Goal: Task Accomplishment & Management: Manage account settings

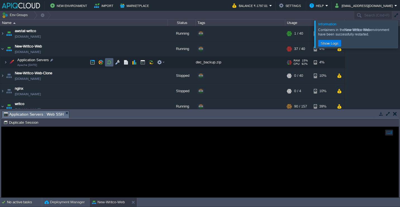
click at [109, 59] on td at bounding box center [109, 62] width 8 height 8
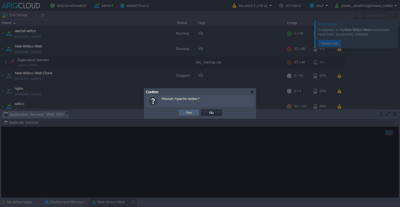
click at [190, 110] on button "Yes" at bounding box center [188, 112] width 9 height 5
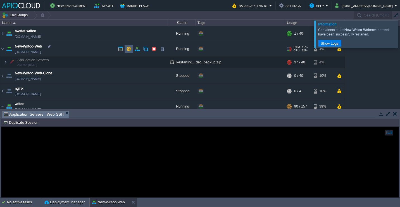
click at [131, 48] on td at bounding box center [128, 49] width 8 height 8
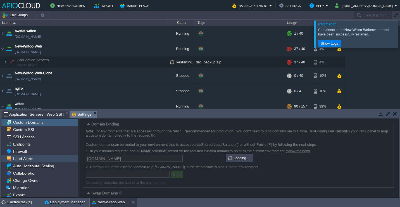
click at [41, 160] on div "Load Alerts" at bounding box center [39, 158] width 76 height 7
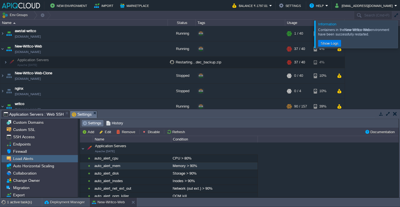
click at [122, 167] on div "auto_alert_mem" at bounding box center [132, 165] width 78 height 7
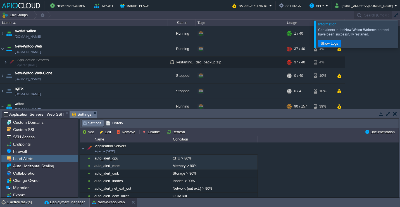
click at [120, 161] on div "auto_alert_cpu" at bounding box center [132, 158] width 78 height 7
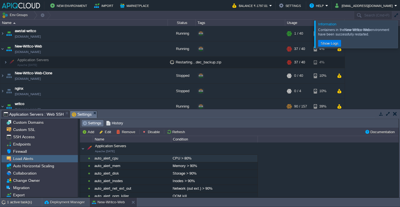
click at [184, 159] on div "CPU > 80%" at bounding box center [214, 158] width 86 height 7
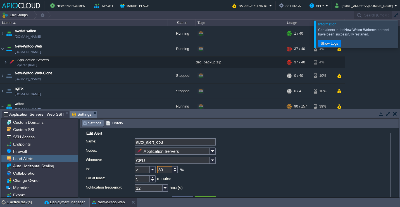
click at [159, 169] on input "80" at bounding box center [164, 169] width 15 height 7
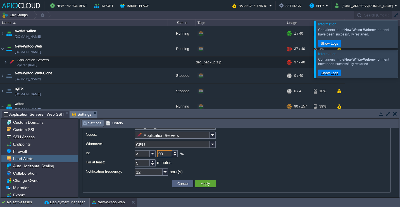
scroll to position [17, 0]
type input "90"
click at [204, 183] on button "Apply" at bounding box center [205, 182] width 13 height 5
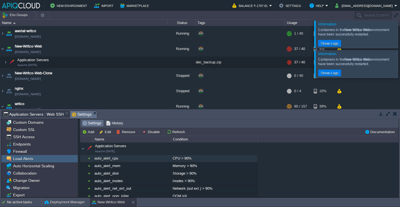
click at [399, 37] on div at bounding box center [406, 33] width 0 height 27
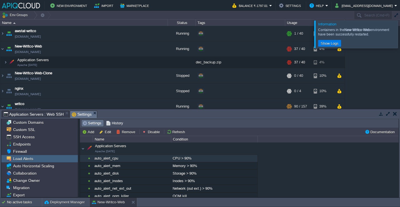
click at [399, 37] on div at bounding box center [406, 33] width 0 height 27
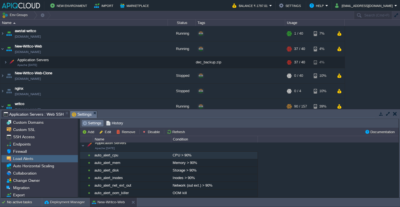
scroll to position [0, 0]
